Goal: Task Accomplishment & Management: Complete application form

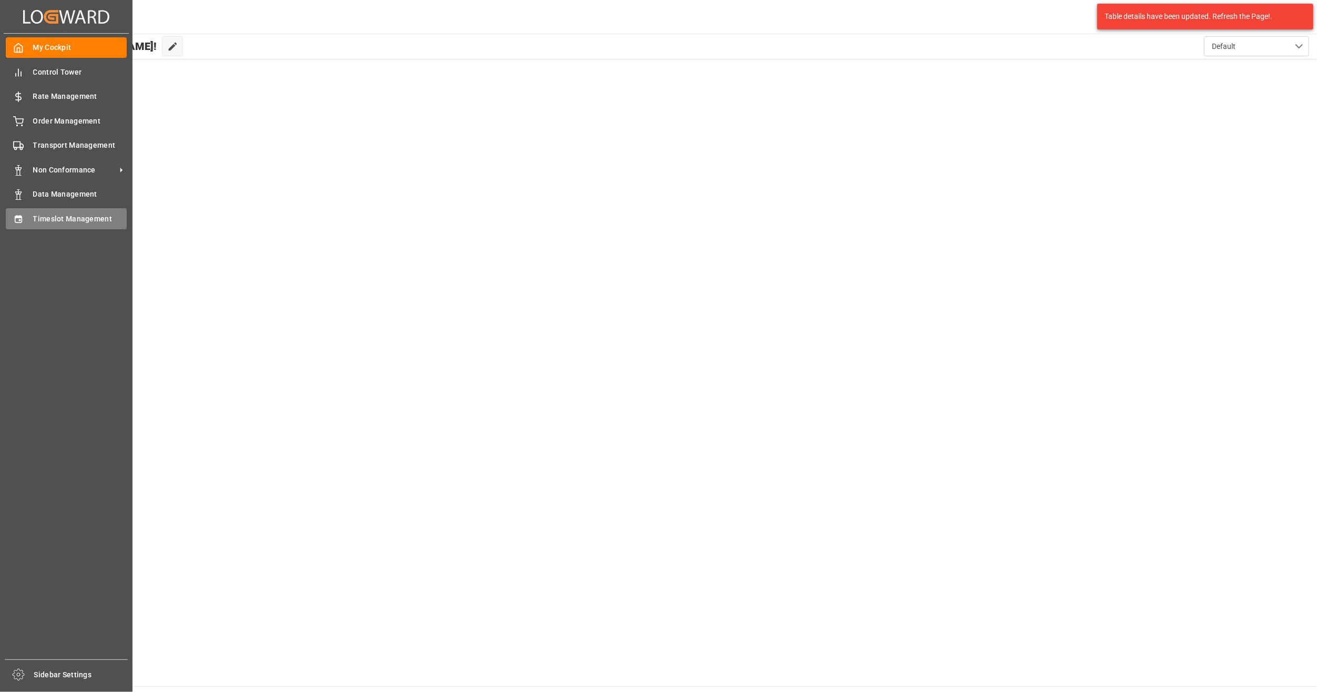
click at [70, 220] on span "Timeslot Management" at bounding box center [80, 218] width 94 height 11
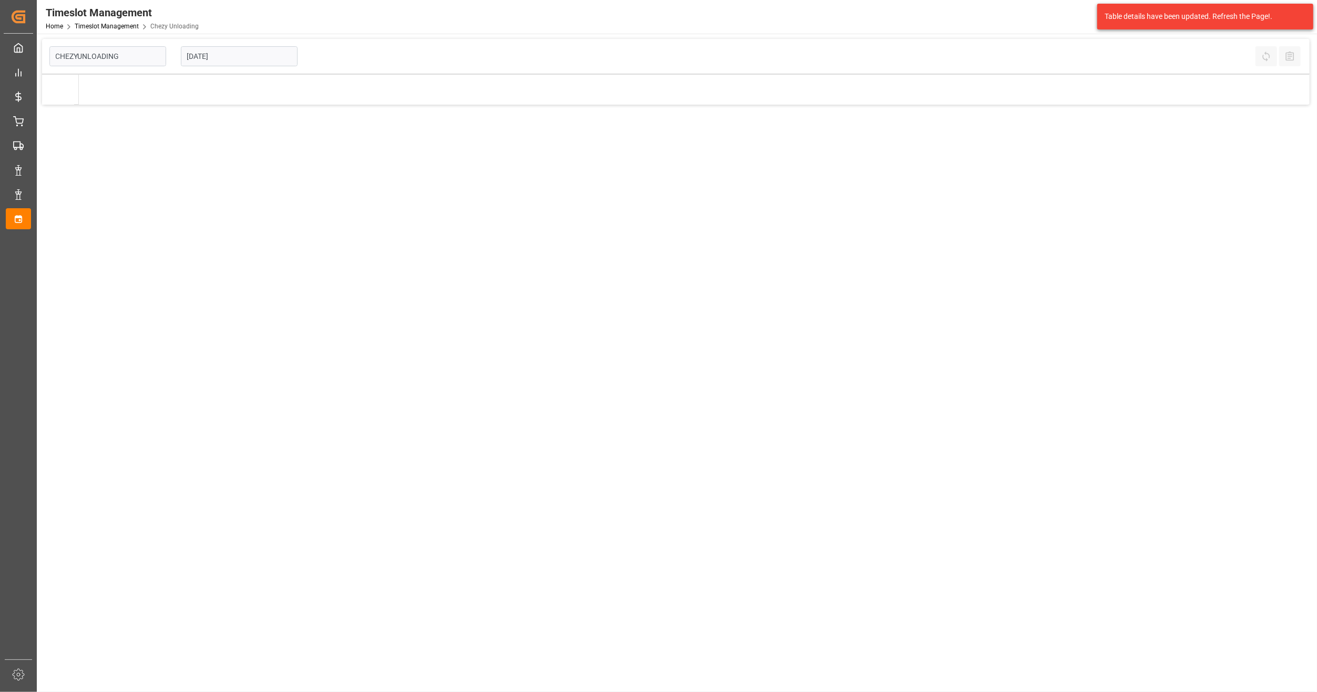
type input "Chezy Unloading"
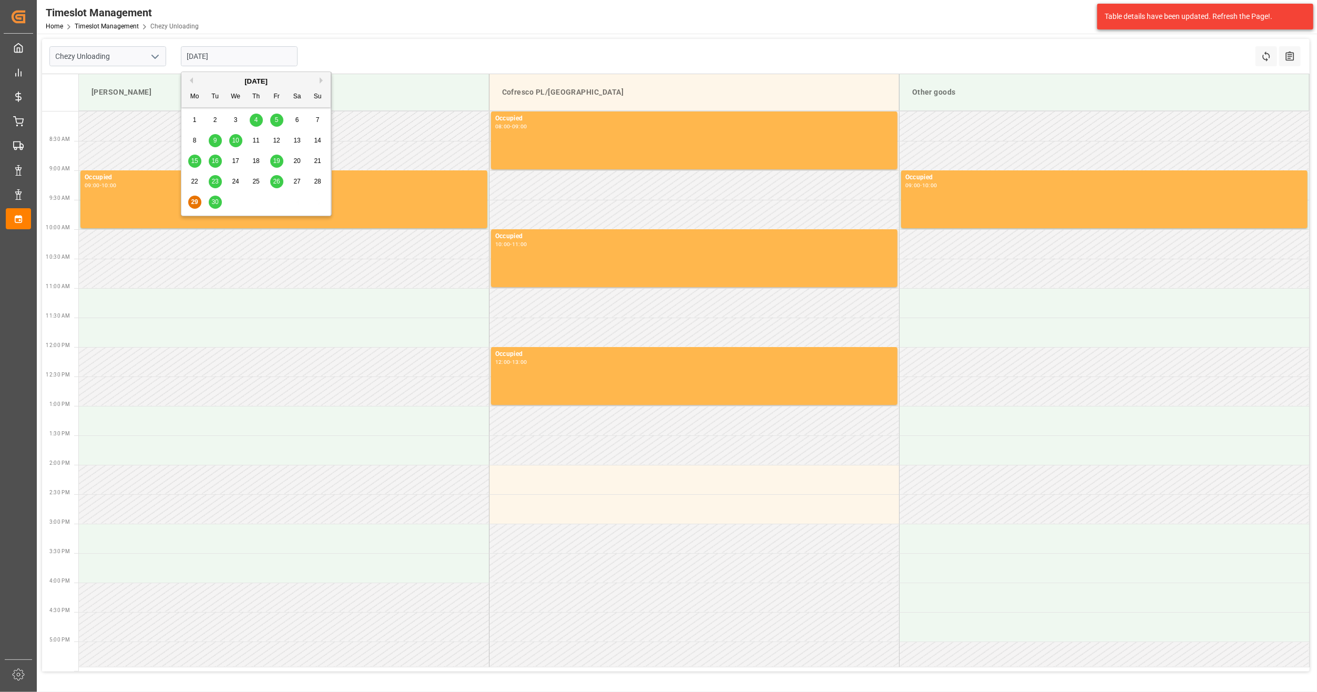
click at [227, 50] on input "[DATE]" at bounding box center [239, 56] width 117 height 20
click at [320, 79] on button "Next Month" at bounding box center [323, 80] width 6 height 6
click at [254, 117] on span "2" at bounding box center [256, 119] width 4 height 7
type input "[DATE]"
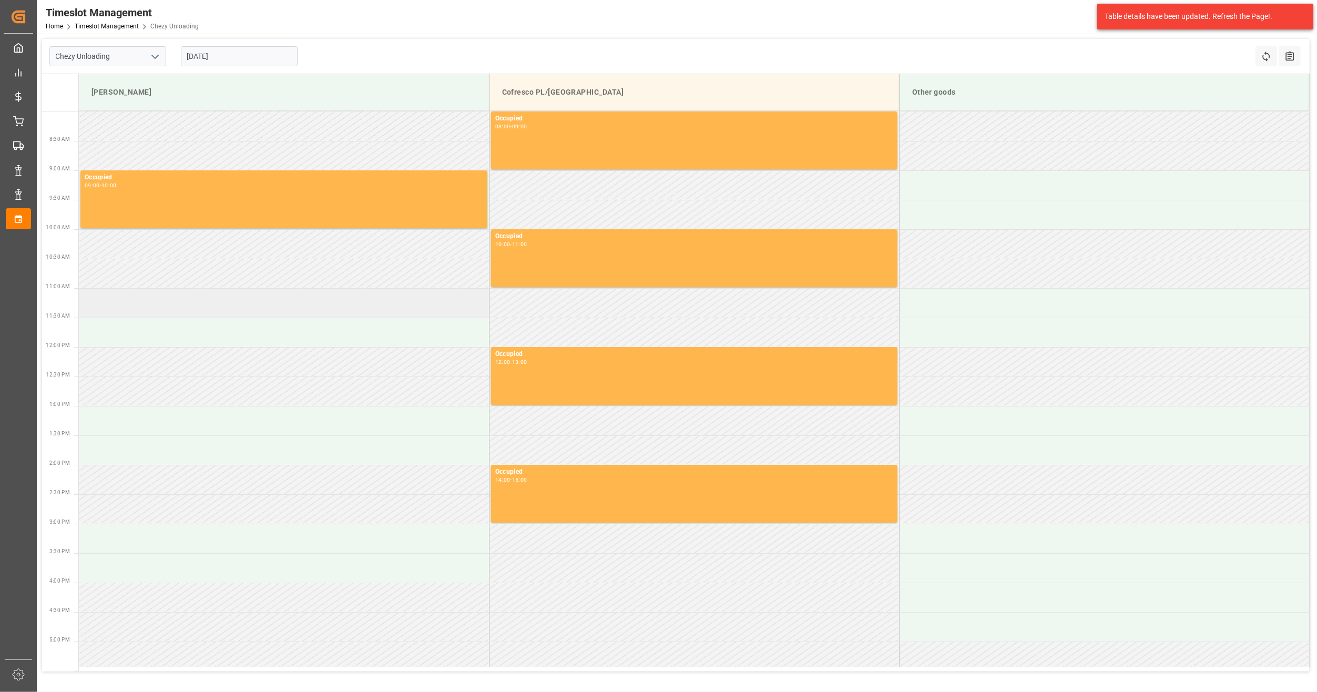
click at [197, 311] on td at bounding box center [284, 302] width 410 height 29
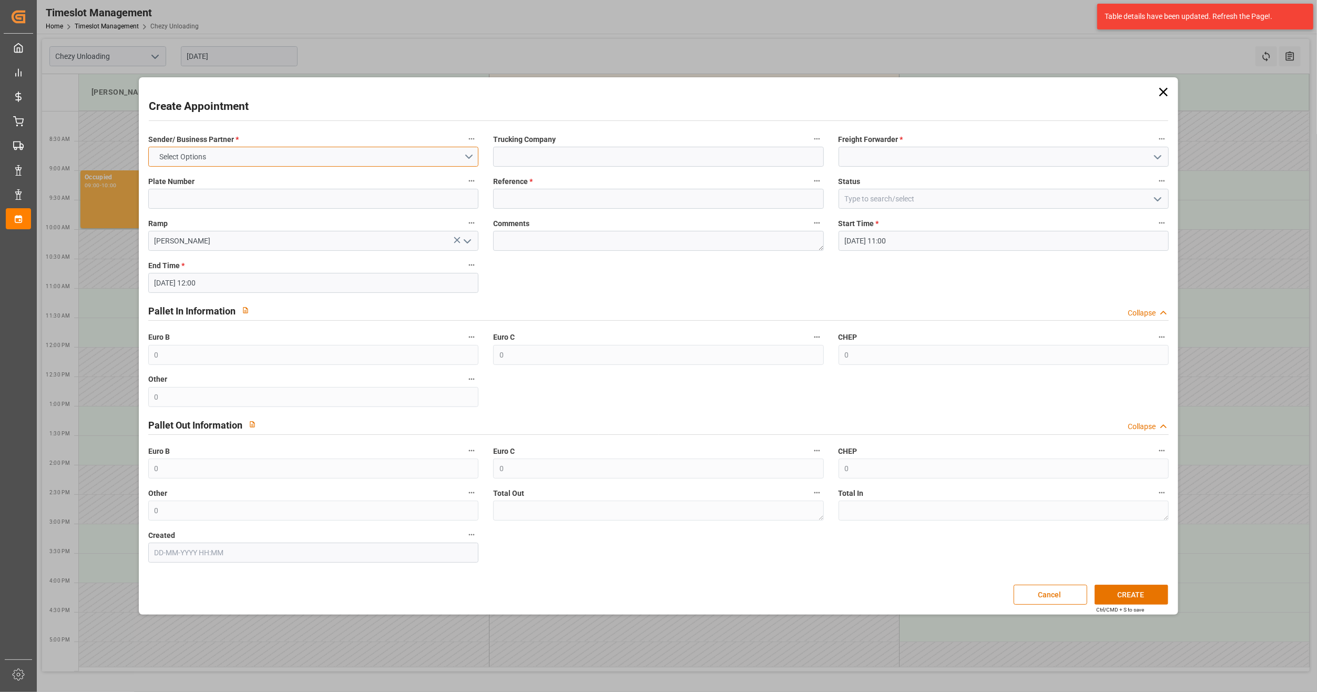
click at [258, 149] on button "Select Options" at bounding box center [313, 157] width 330 height 20
click at [251, 158] on div "[PERSON_NAME]" at bounding box center [313, 159] width 329 height 22
click at [612, 151] on input at bounding box center [658, 157] width 330 height 20
type input "lkw [PERSON_NAME]"
click at [890, 157] on input at bounding box center [1003, 157] width 330 height 20
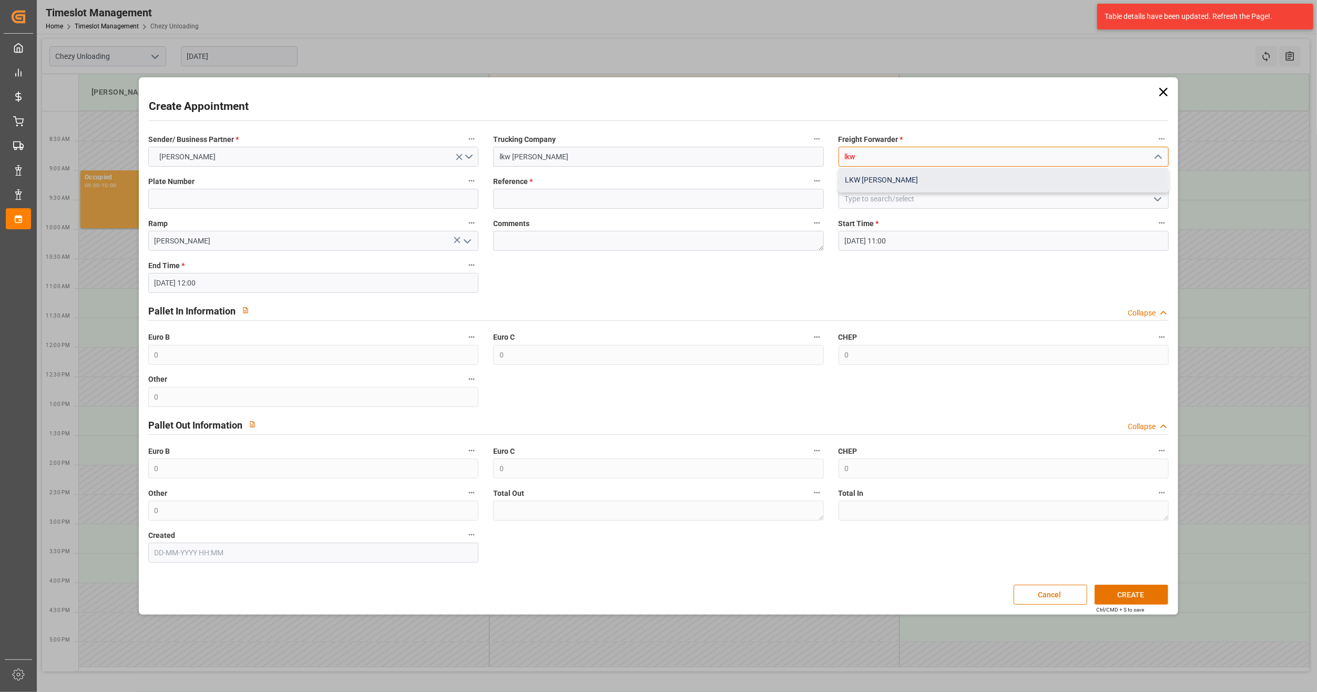
click at [907, 182] on div "LKW [PERSON_NAME]" at bounding box center [1003, 180] width 329 height 24
type input "LKW [PERSON_NAME]"
click at [210, 198] on input at bounding box center [313, 199] width 330 height 20
click at [551, 201] on input at bounding box center [658, 199] width 330 height 20
paste input "400053413"
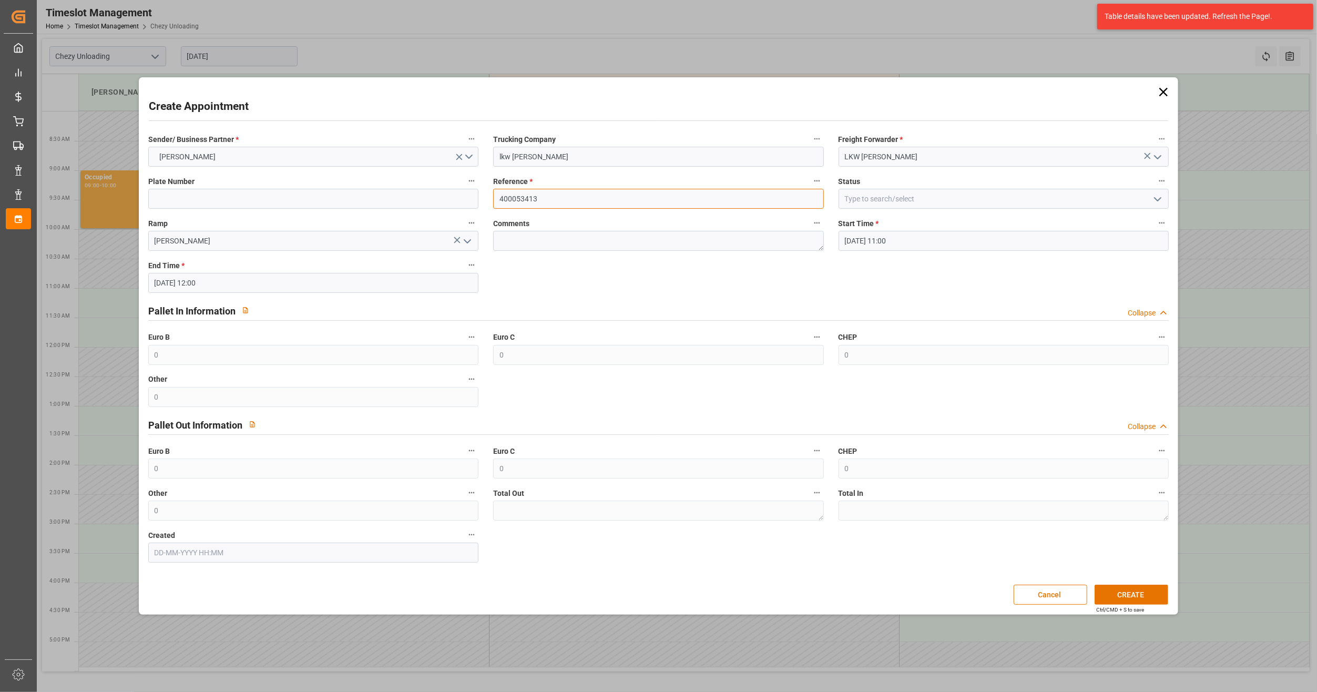
type input "400053413"
click at [890, 199] on input at bounding box center [1003, 199] width 330 height 20
click at [1160, 199] on icon "open menu" at bounding box center [1157, 199] width 13 height 13
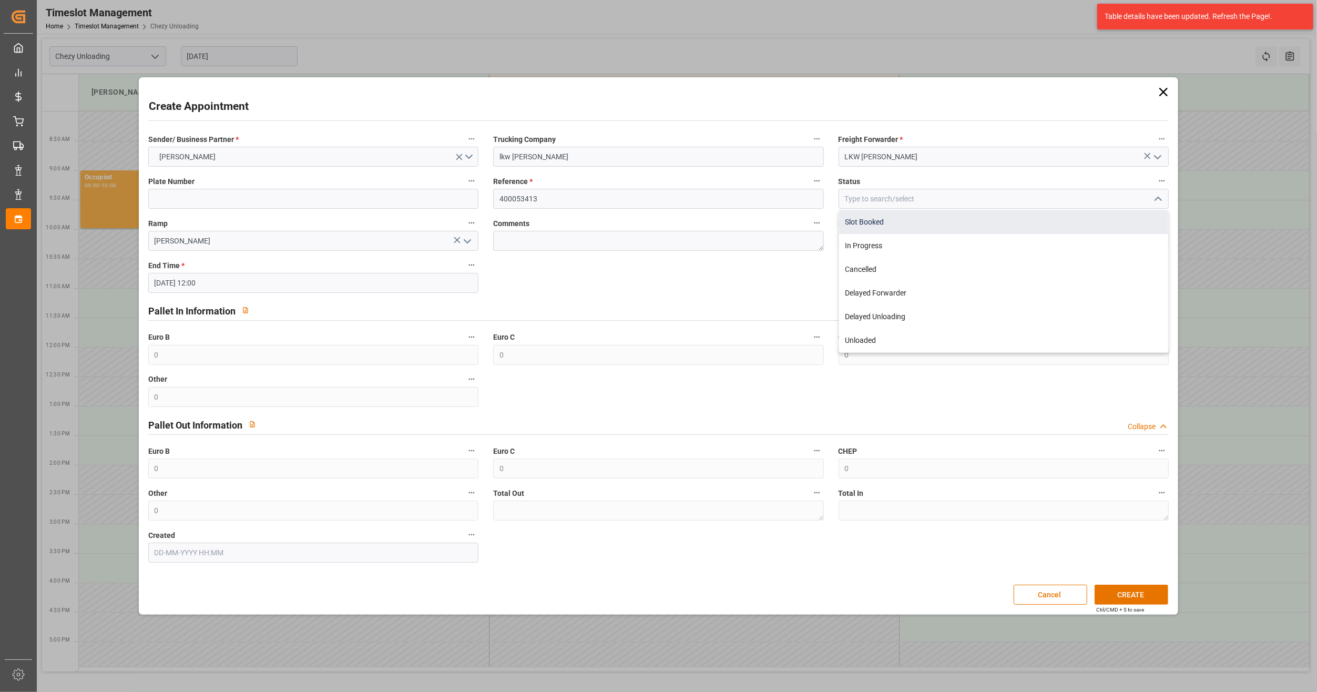
click at [924, 222] on div "Slot Booked" at bounding box center [1003, 222] width 329 height 24
type input "Slot Booked"
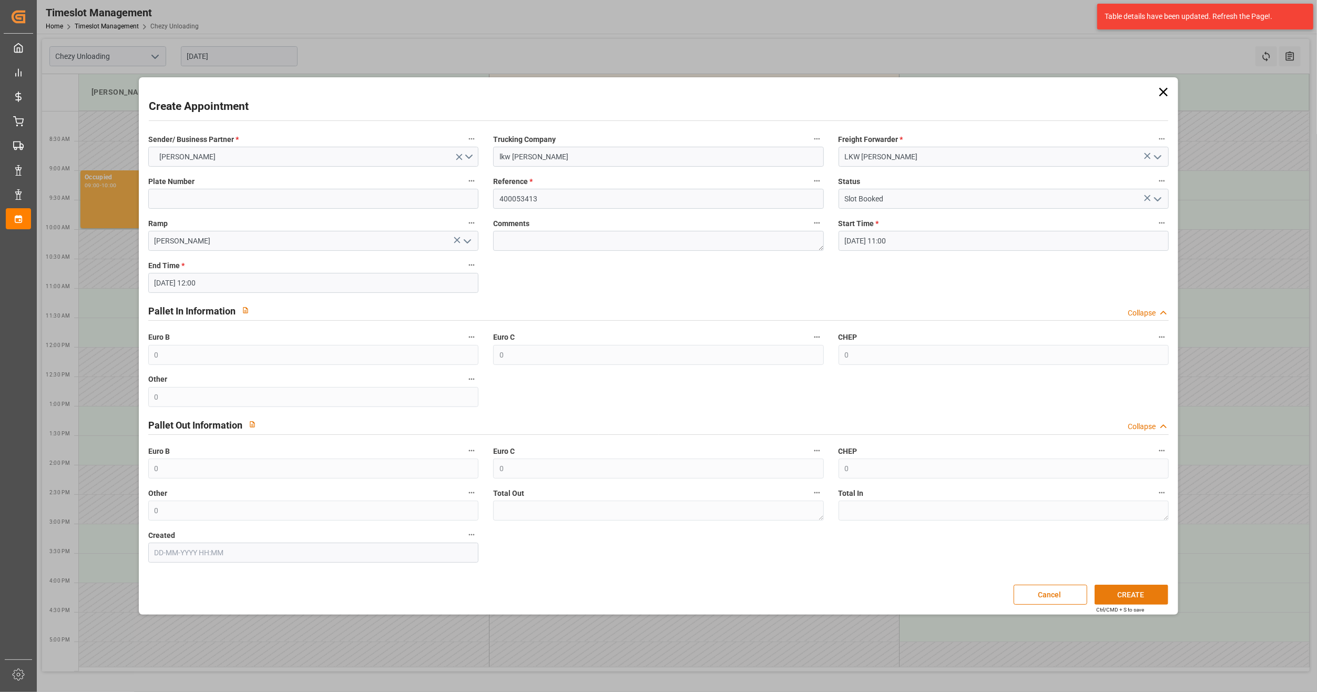
click at [1129, 588] on button "CREATE" at bounding box center [1131, 594] width 74 height 20
